Goal: Information Seeking & Learning: Learn about a topic

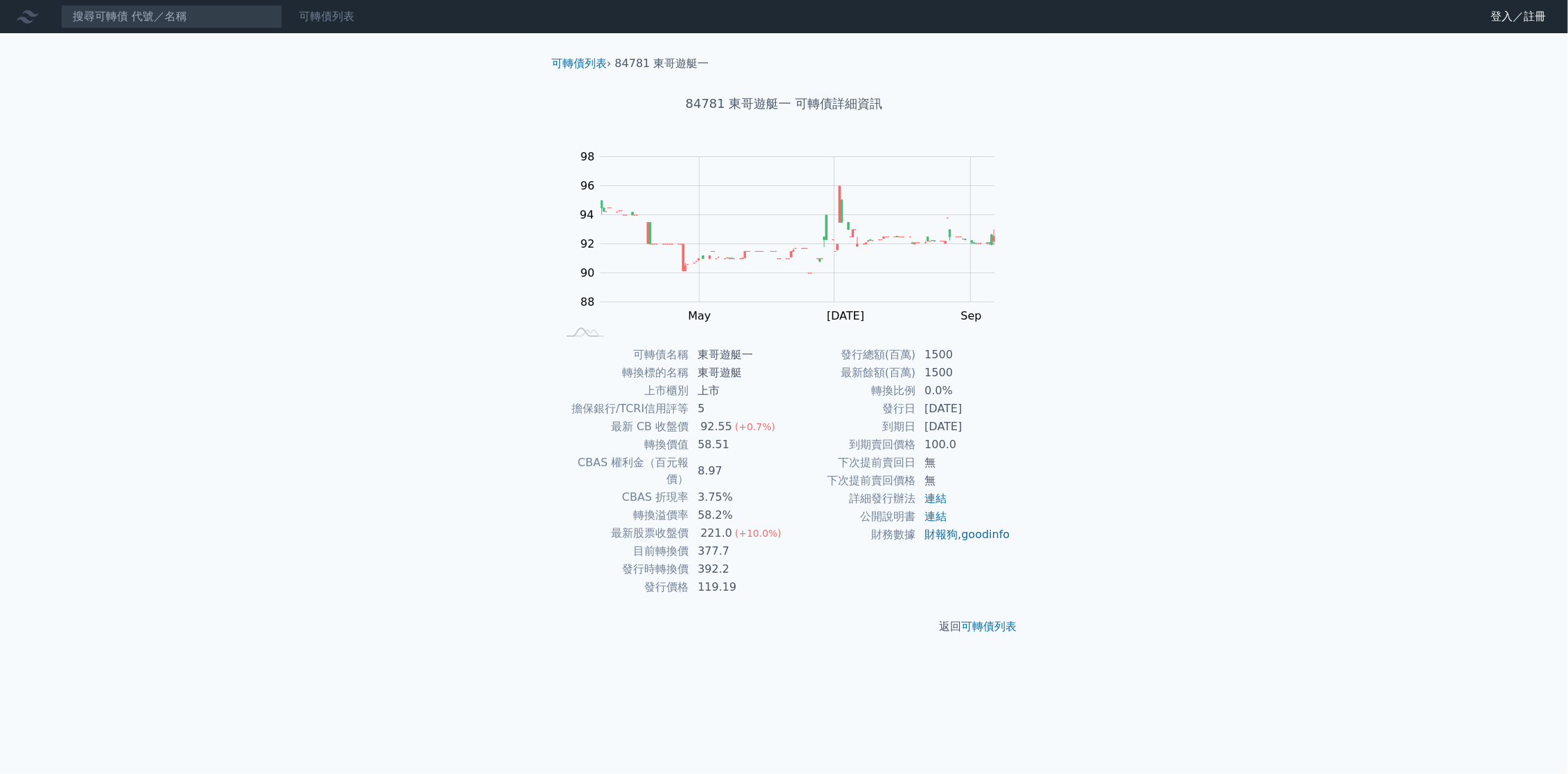
click at [339, 17] on link "可轉債列表" at bounding box center [326, 15] width 55 height 13
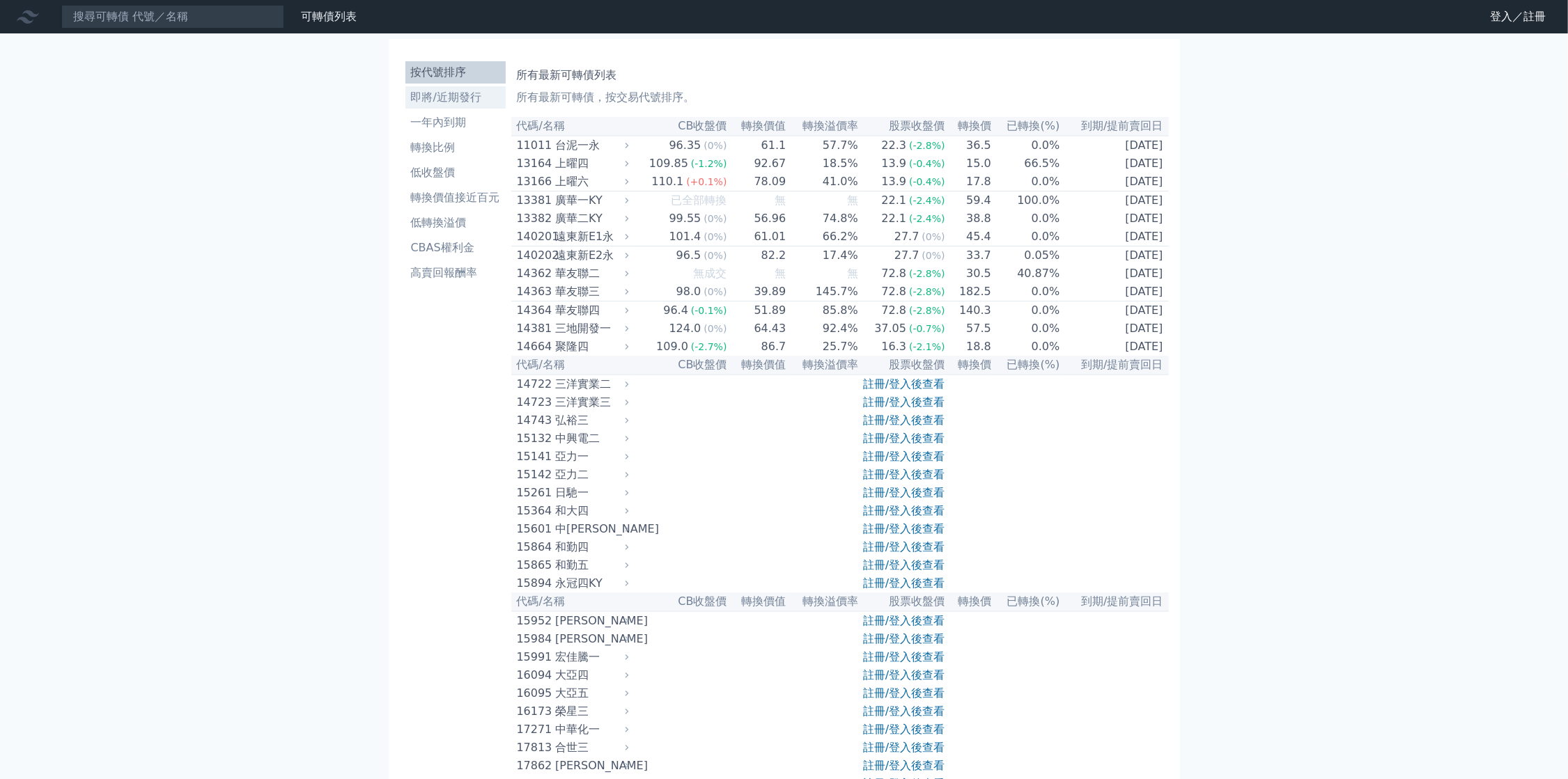
click at [461, 95] on li "即將/近期發行" at bounding box center [455, 97] width 100 height 17
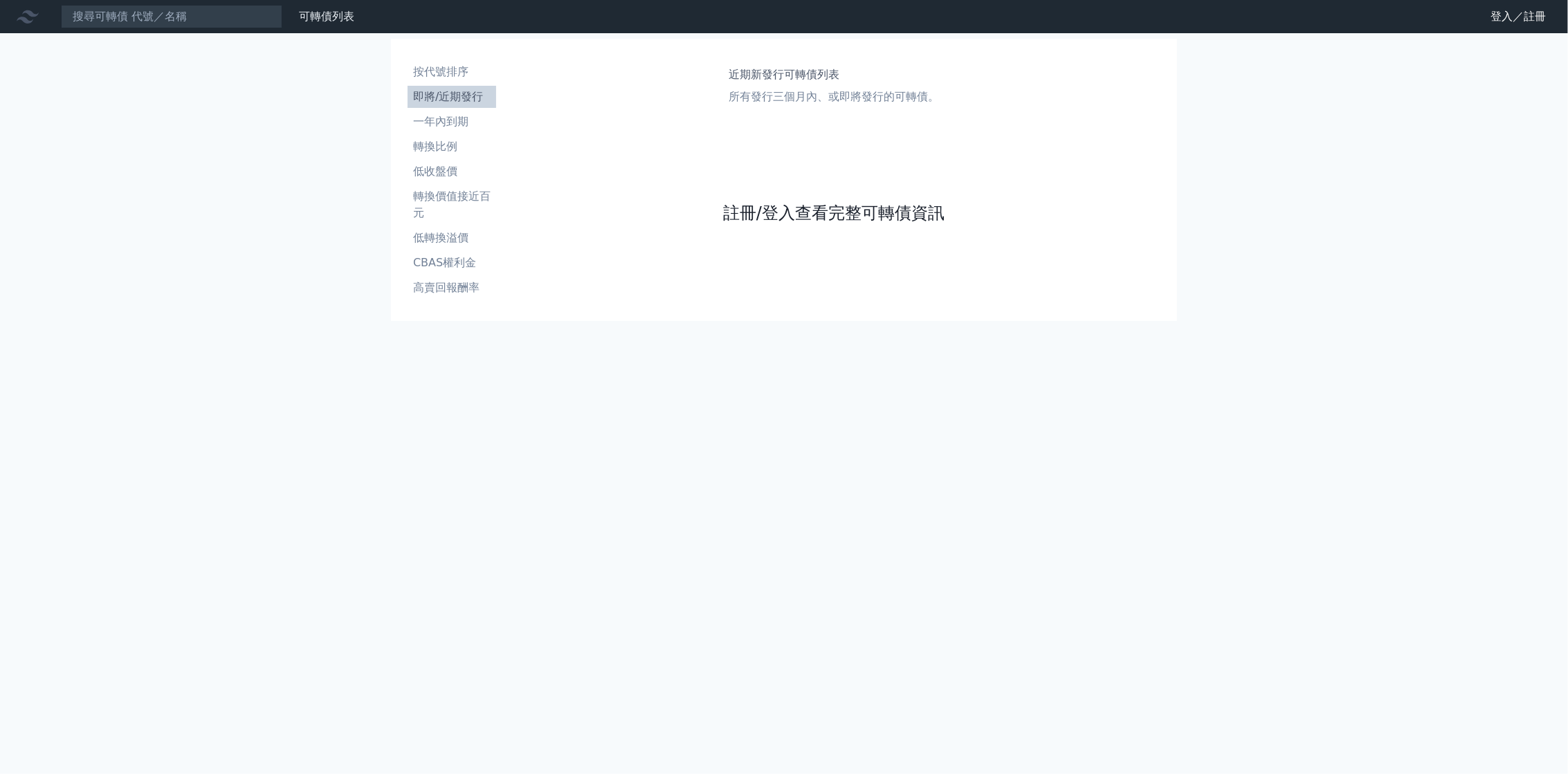
click at [768, 216] on link "註冊/登入查看完整可轉債資訊" at bounding box center [833, 213] width 221 height 22
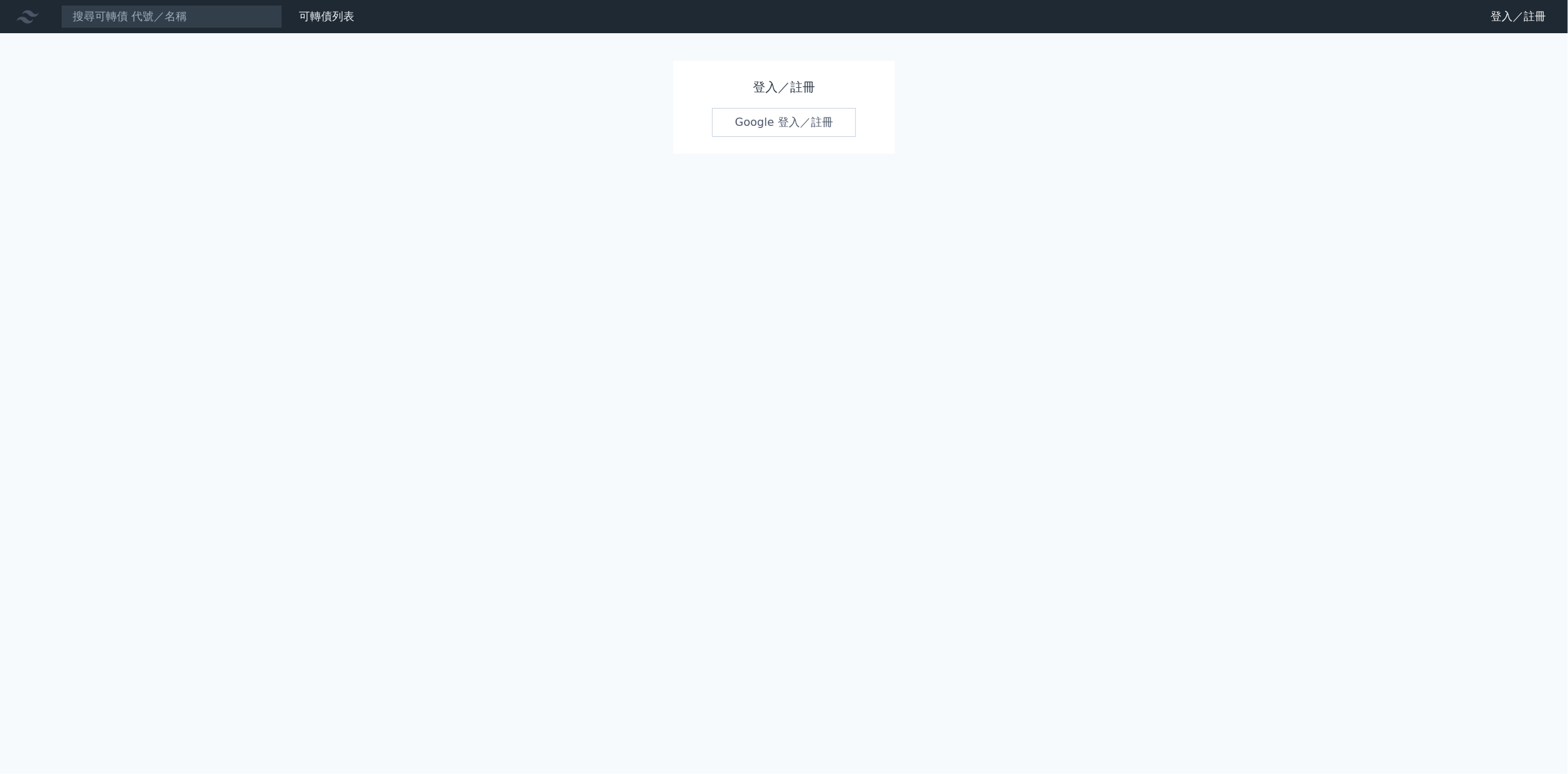
click at [799, 123] on link "Google 登入／註冊" at bounding box center [784, 122] width 144 height 29
